Goal: Task Accomplishment & Management: Use online tool/utility

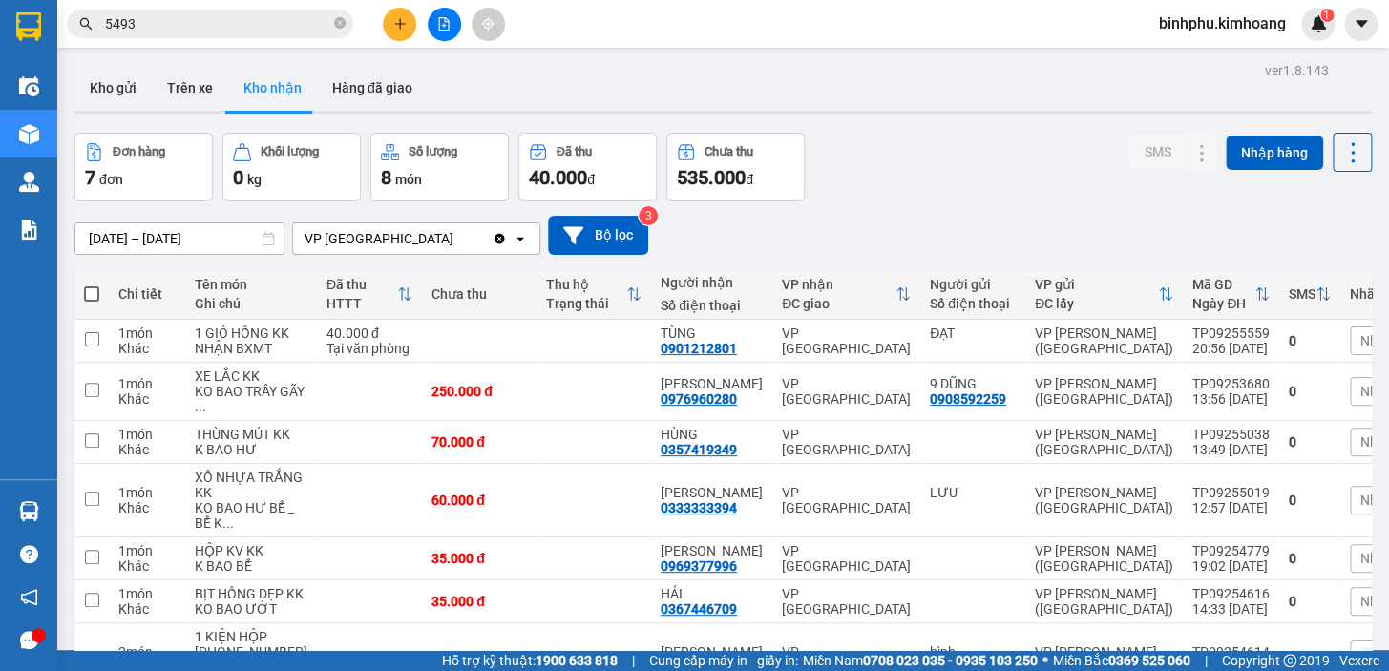
scroll to position [207, 0]
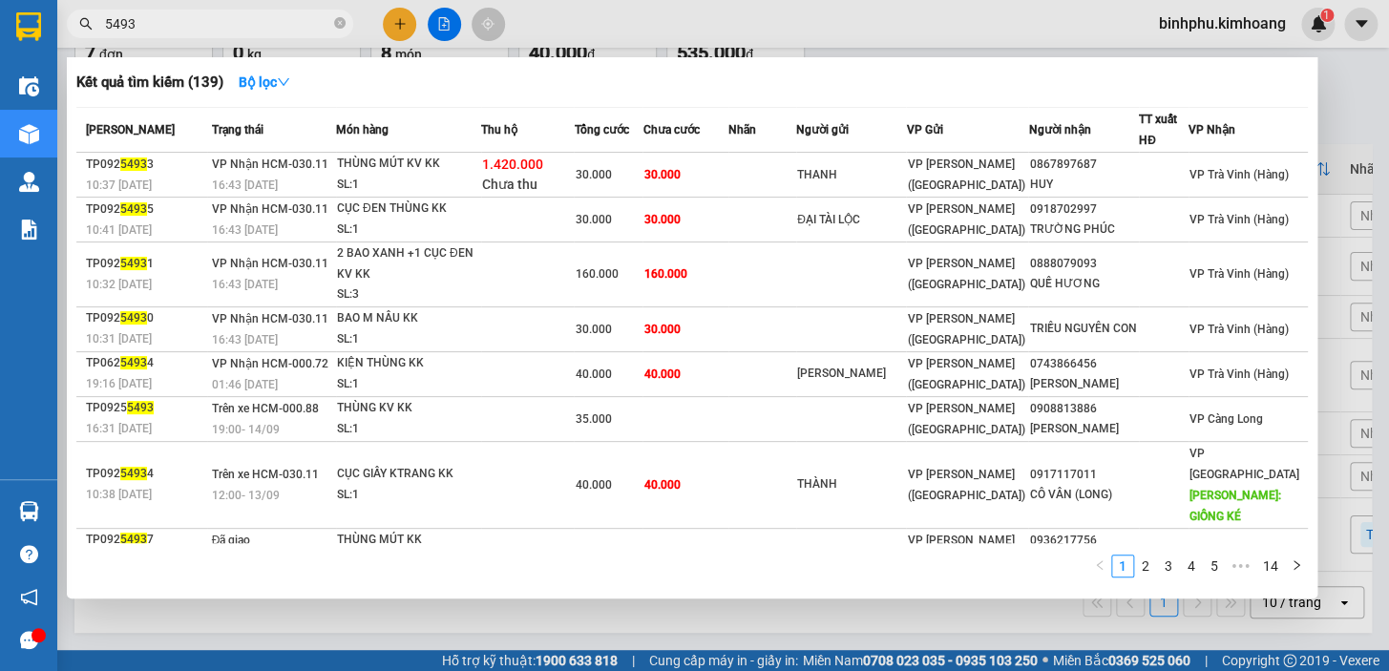
click at [261, 15] on input "5493" at bounding box center [217, 23] width 225 height 21
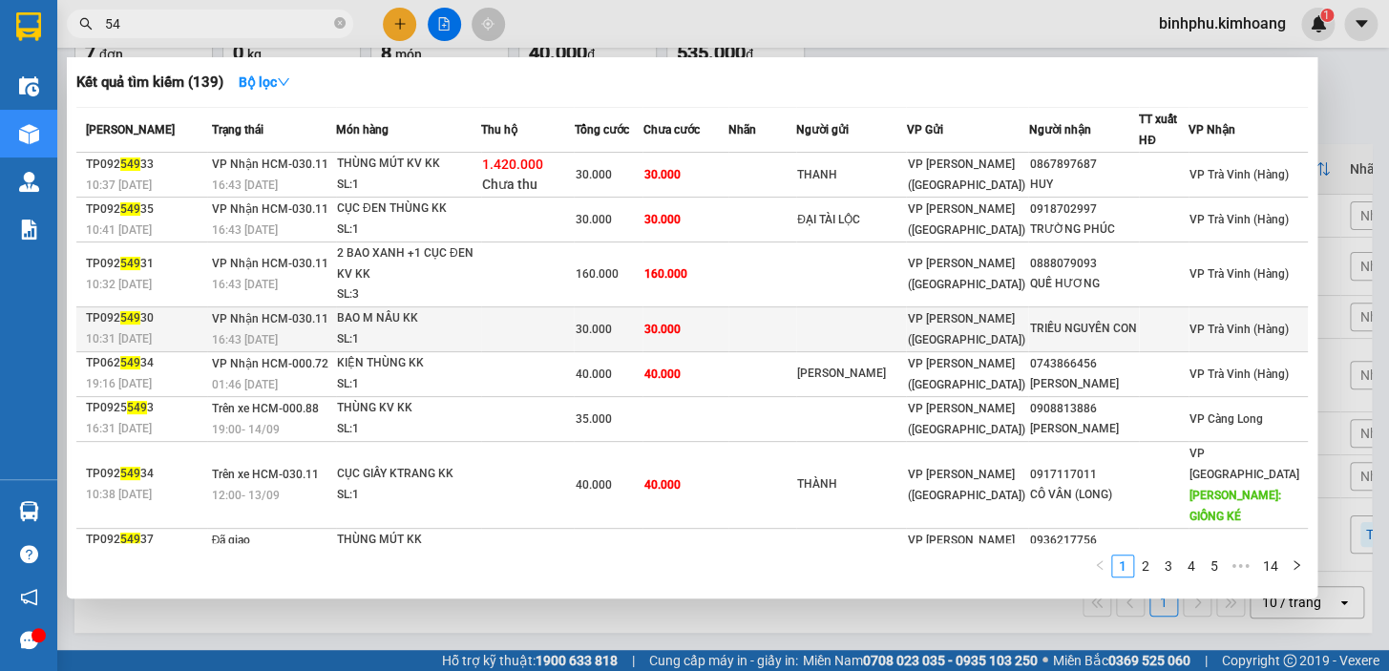
type input "5"
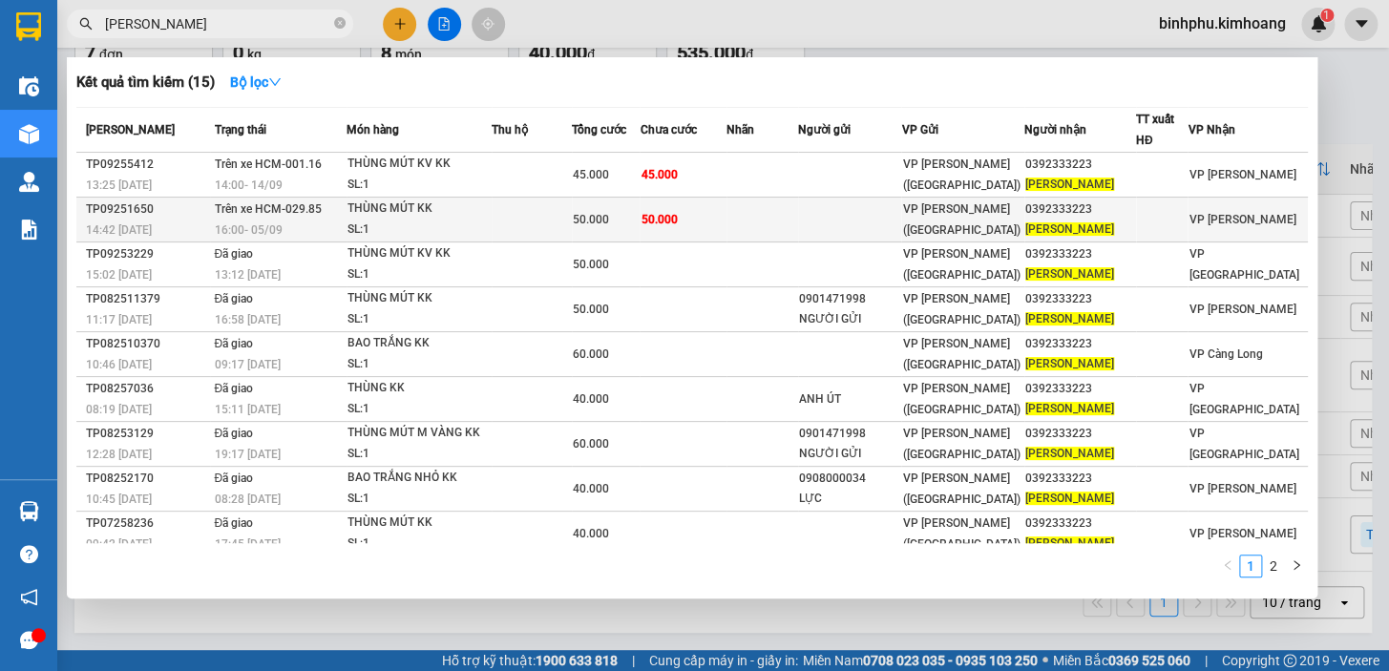
type input "[PERSON_NAME]"
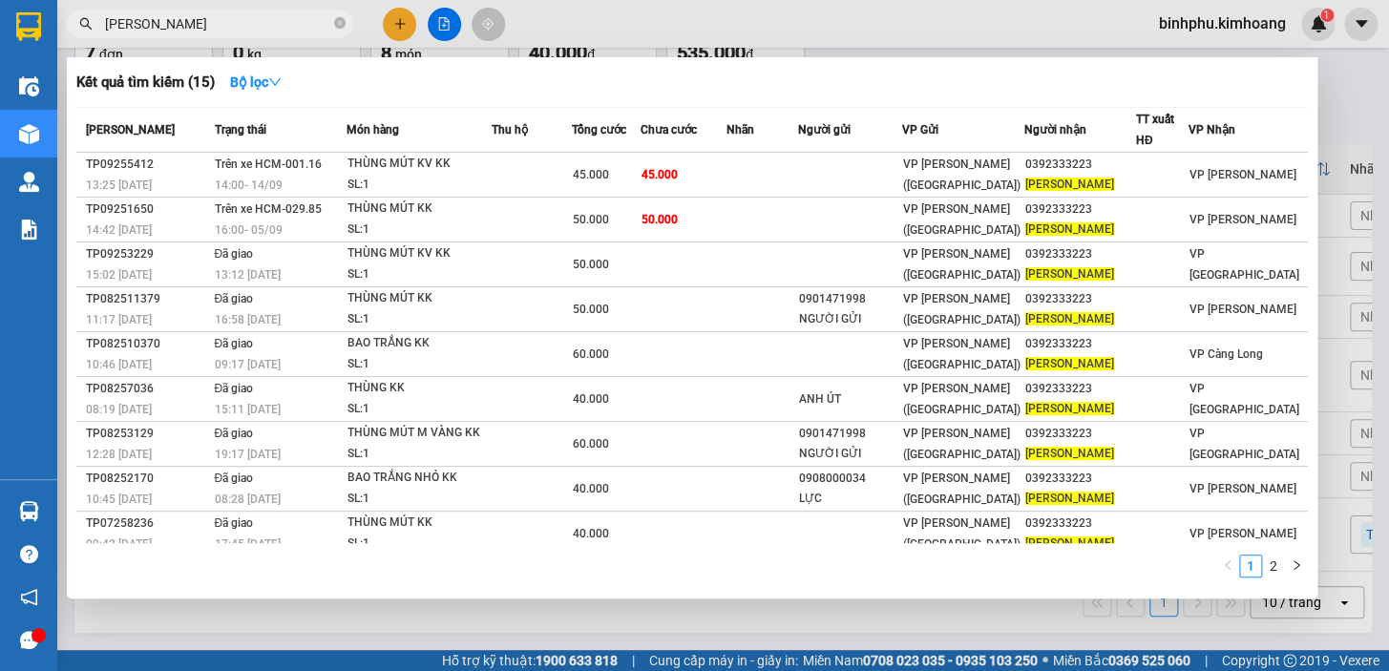
click at [791, 203] on td at bounding box center [761, 220] width 71 height 45
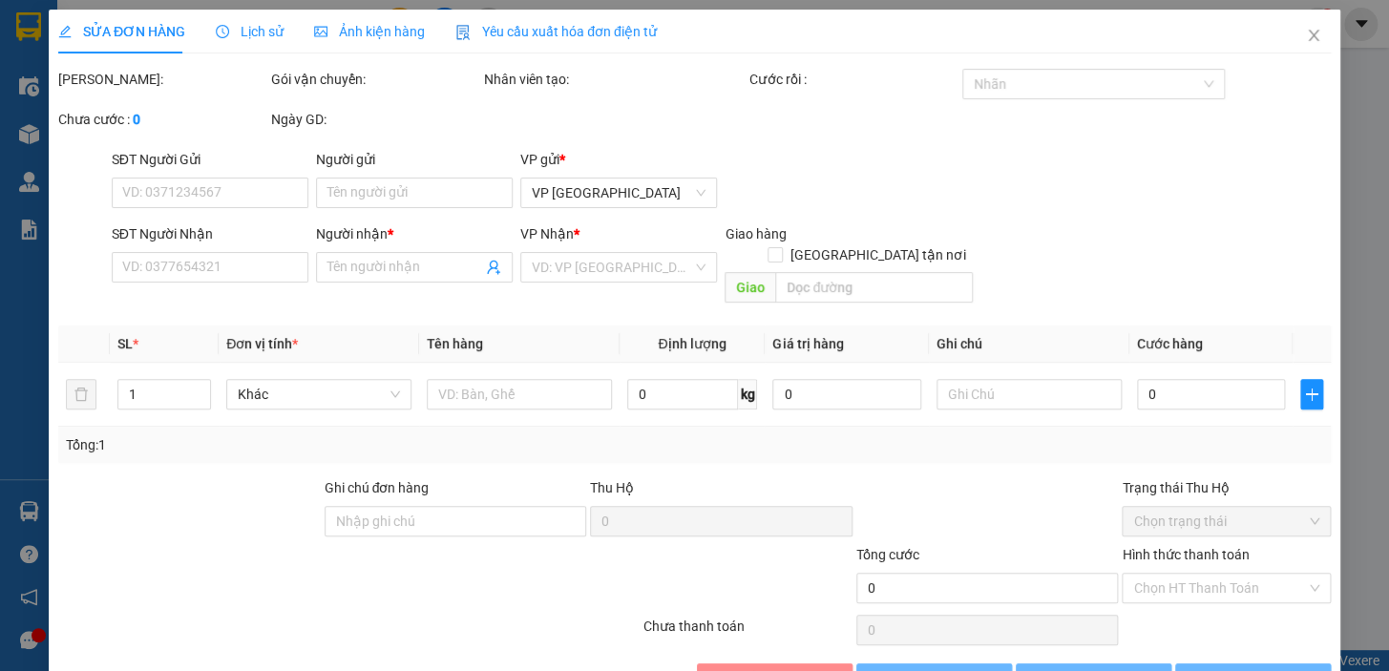
type input "0392333223"
type input "[PERSON_NAME]"
type input "50.000"
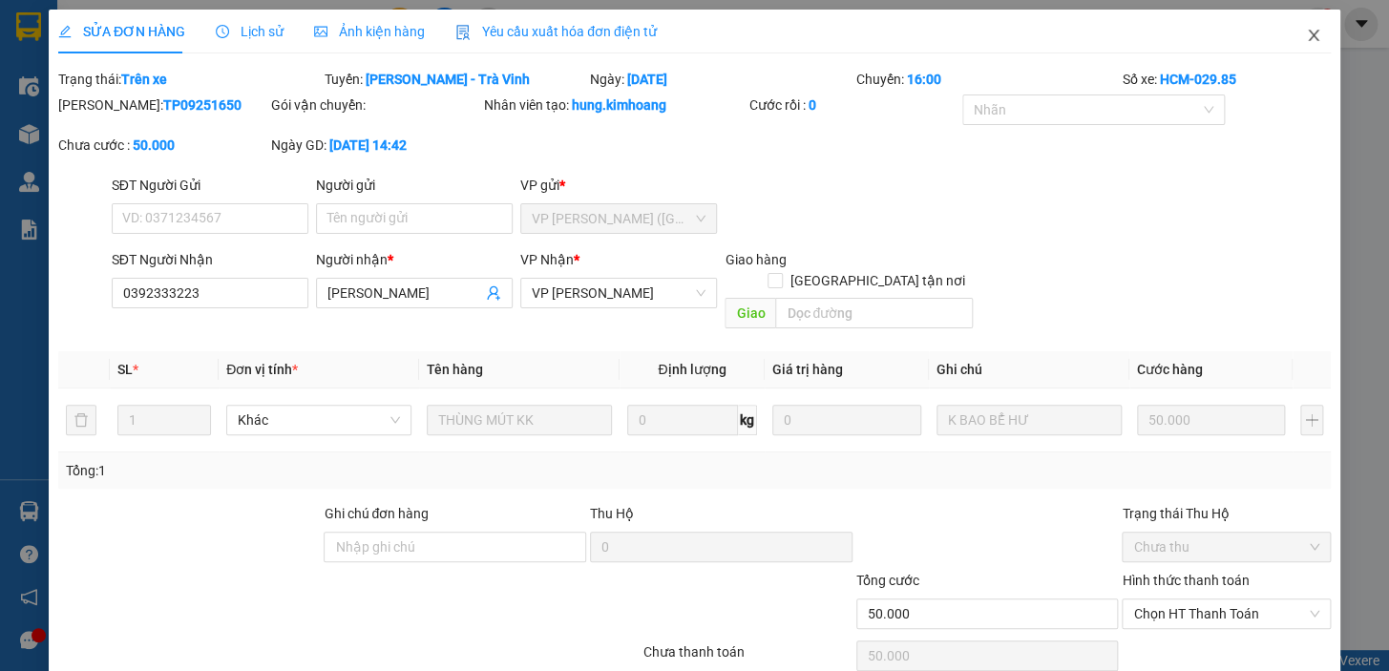
click at [1290, 27] on span "Close" at bounding box center [1312, 36] width 53 height 53
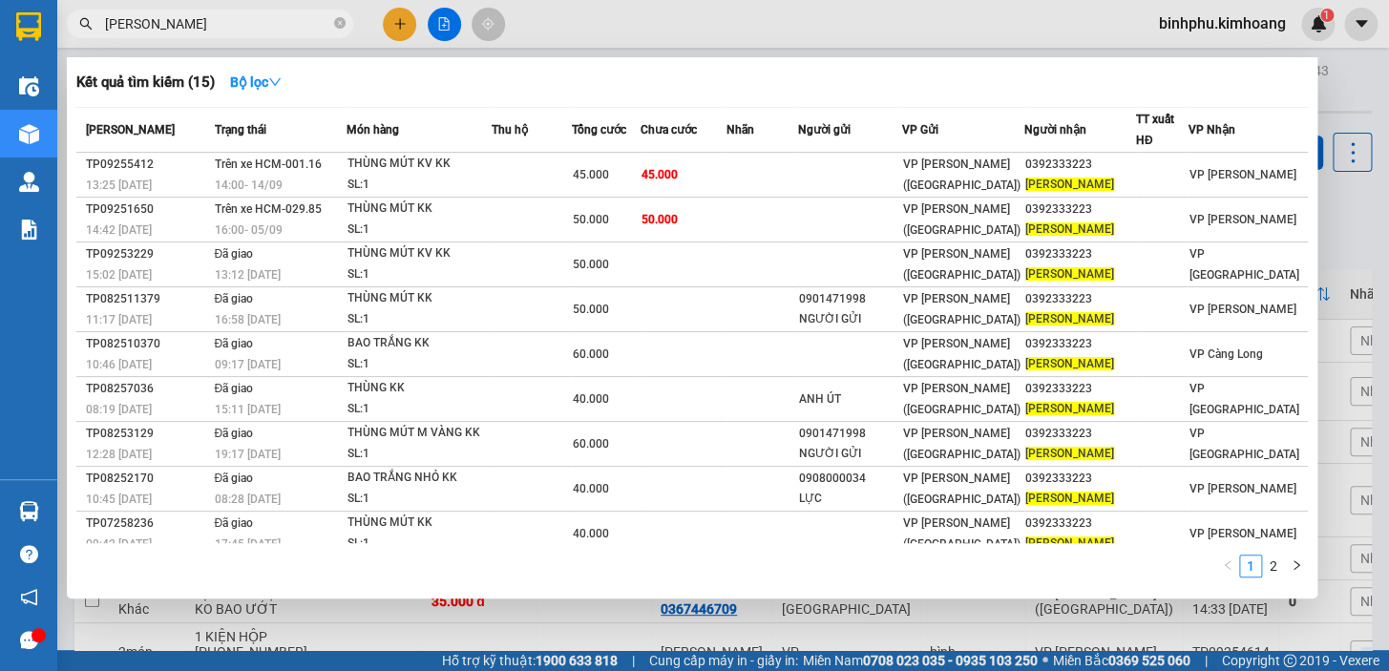
click at [250, 15] on input "[PERSON_NAME]" at bounding box center [217, 23] width 225 height 21
click at [498, 636] on div at bounding box center [694, 335] width 1389 height 671
